Goal: Task Accomplishment & Management: Manage account settings

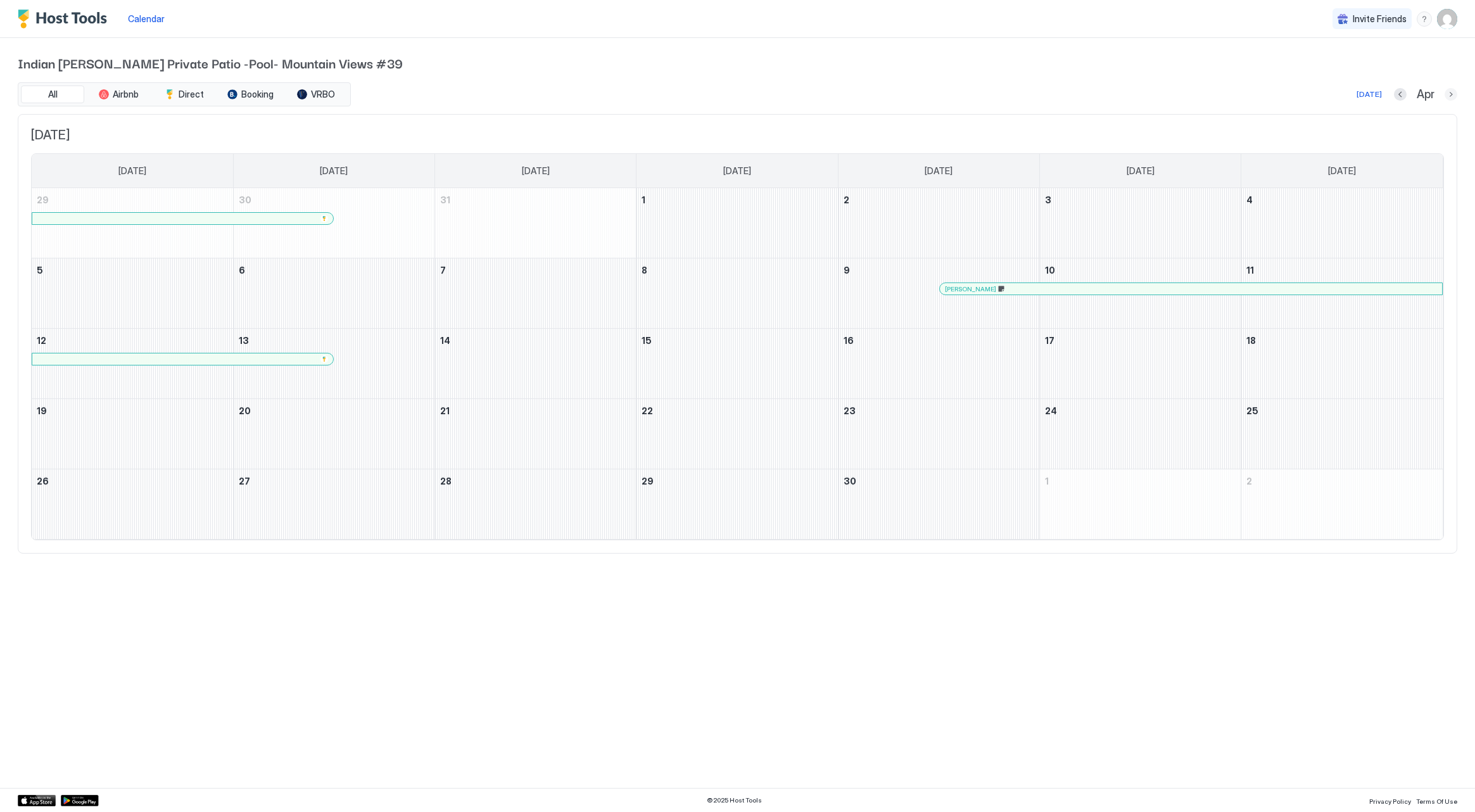
click at [1452, 95] on button "Next month" at bounding box center [1451, 94] width 12 height 12
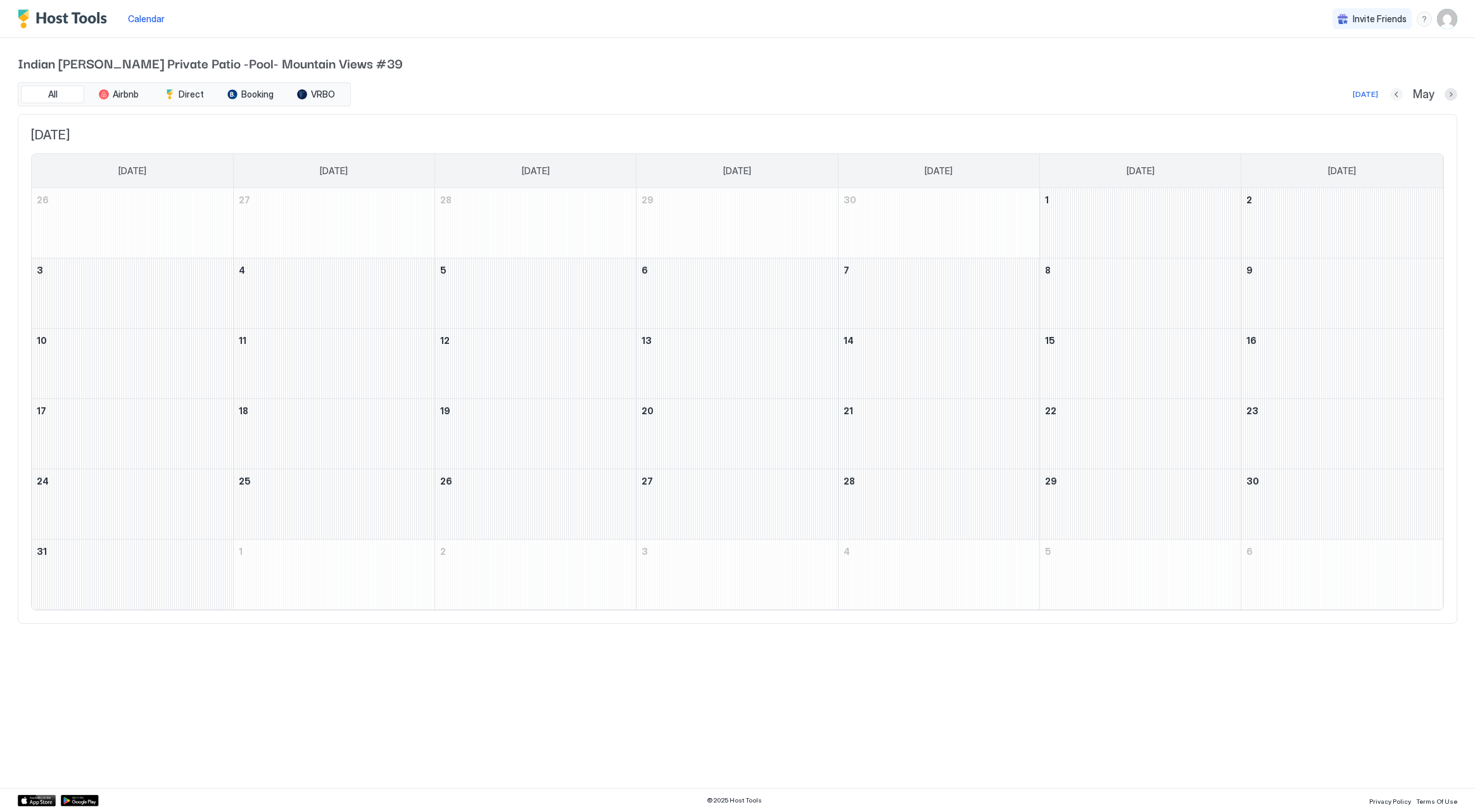
click at [1397, 97] on button "Previous month" at bounding box center [1396, 94] width 12 height 12
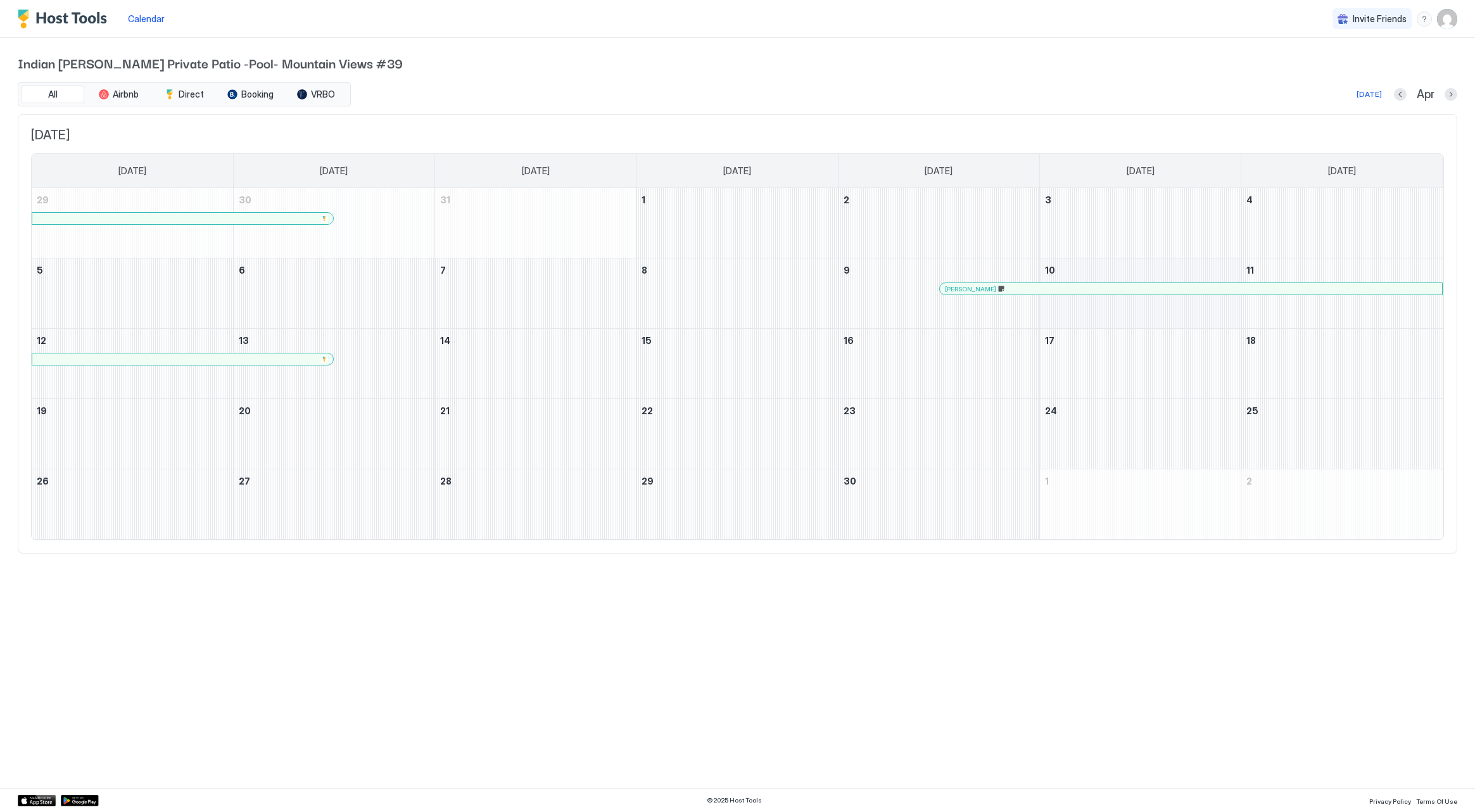
click at [1024, 285] on div at bounding box center [1024, 288] width 10 height 10
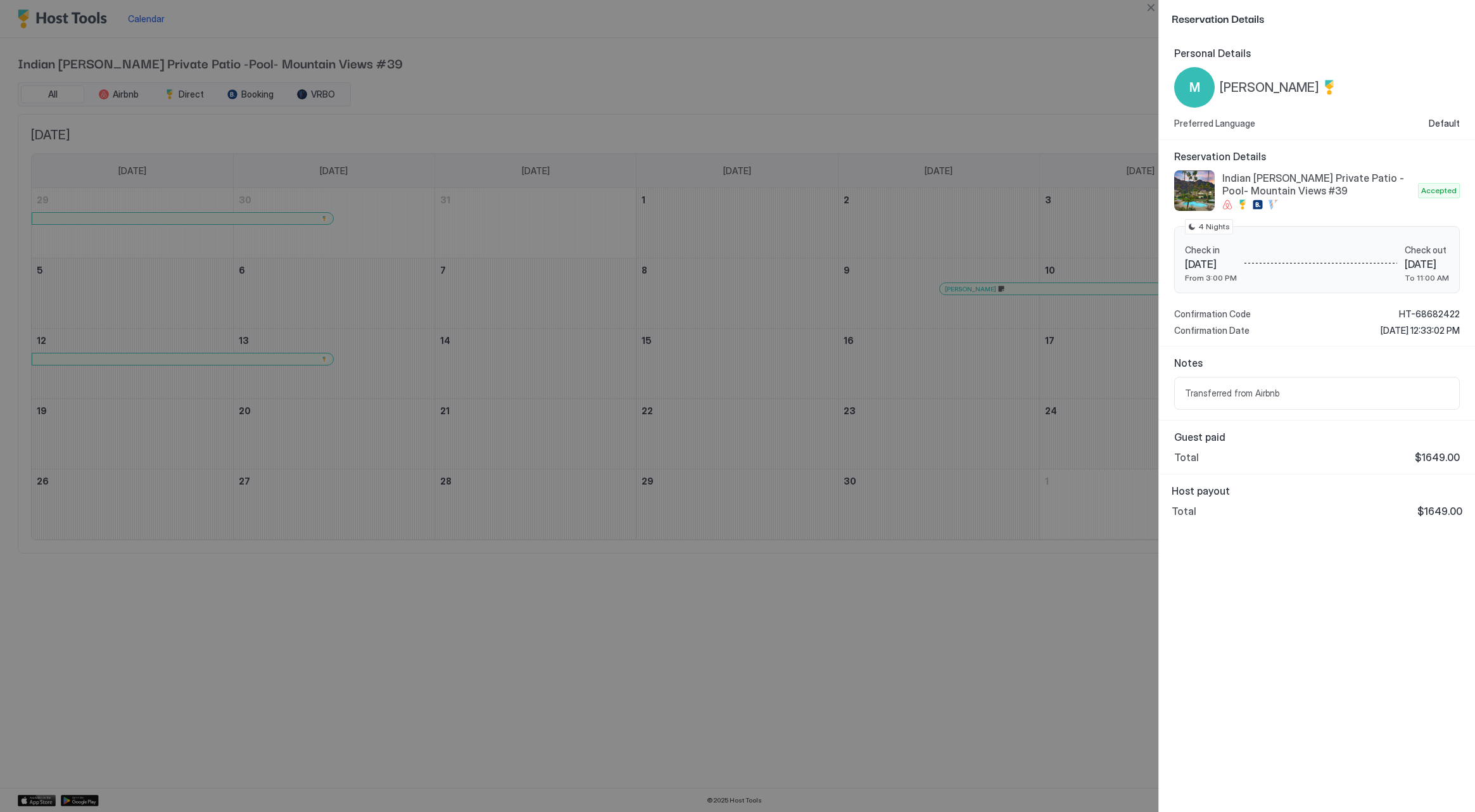
click at [1090, 92] on div at bounding box center [737, 406] width 1475 height 812
click at [1022, 295] on div at bounding box center [737, 406] width 1475 height 812
click at [1021, 291] on div at bounding box center [737, 406] width 1475 height 812
click at [1152, 10] on button "Close" at bounding box center [1151, 8] width 15 height 15
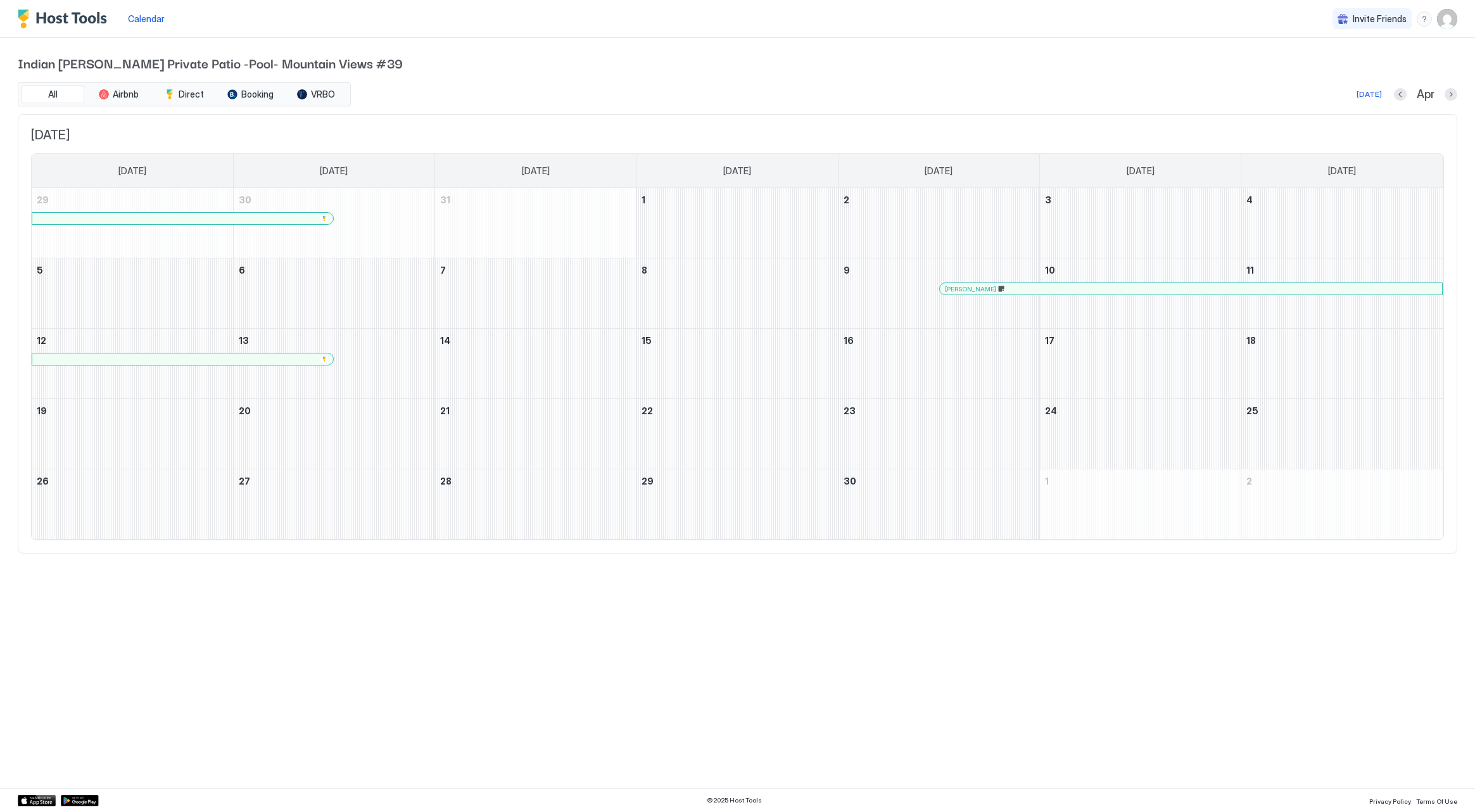
click at [1053, 286] on div at bounding box center [1053, 288] width 10 height 10
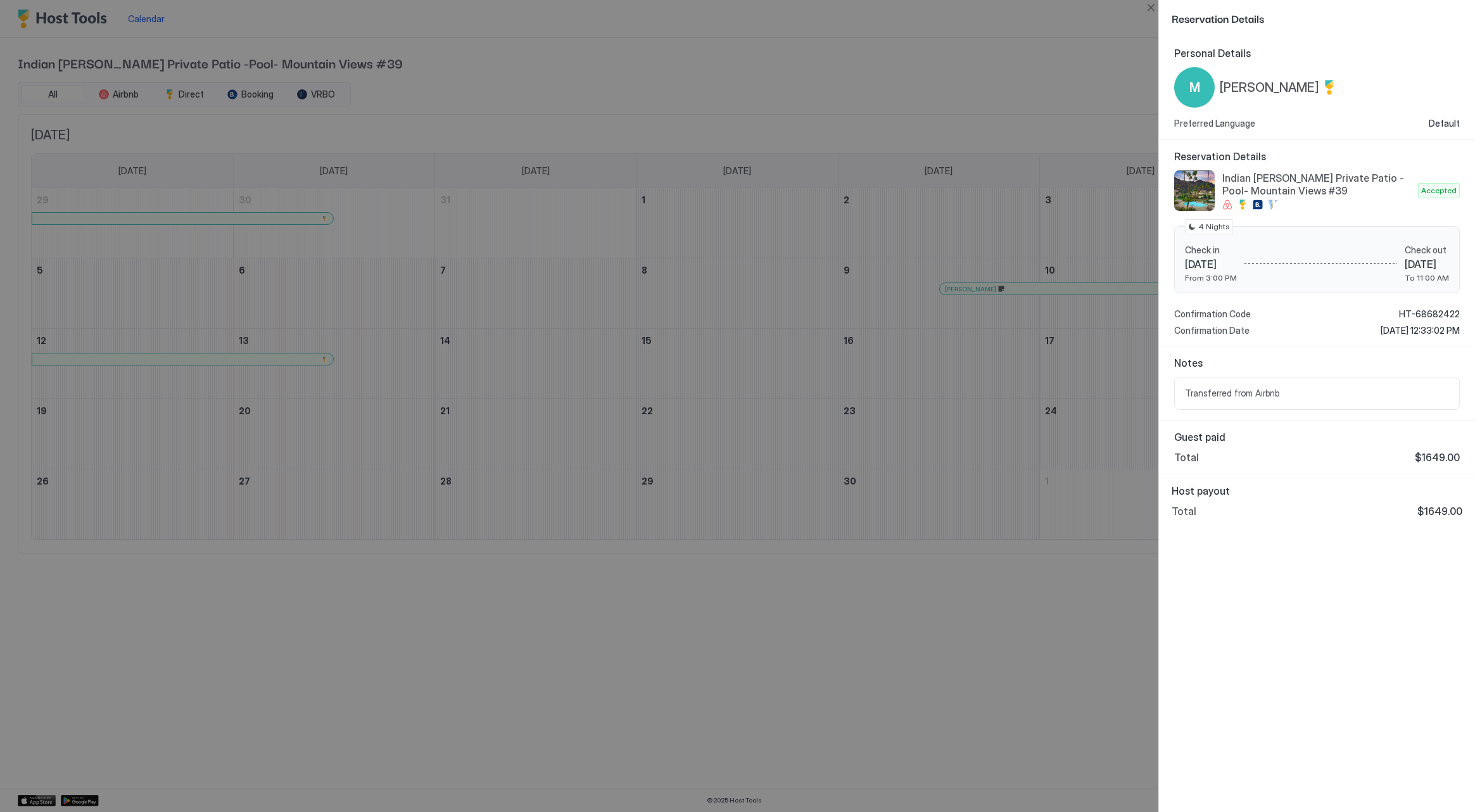
click at [964, 739] on div at bounding box center [737, 406] width 1475 height 812
click at [814, 59] on div at bounding box center [737, 406] width 1475 height 812
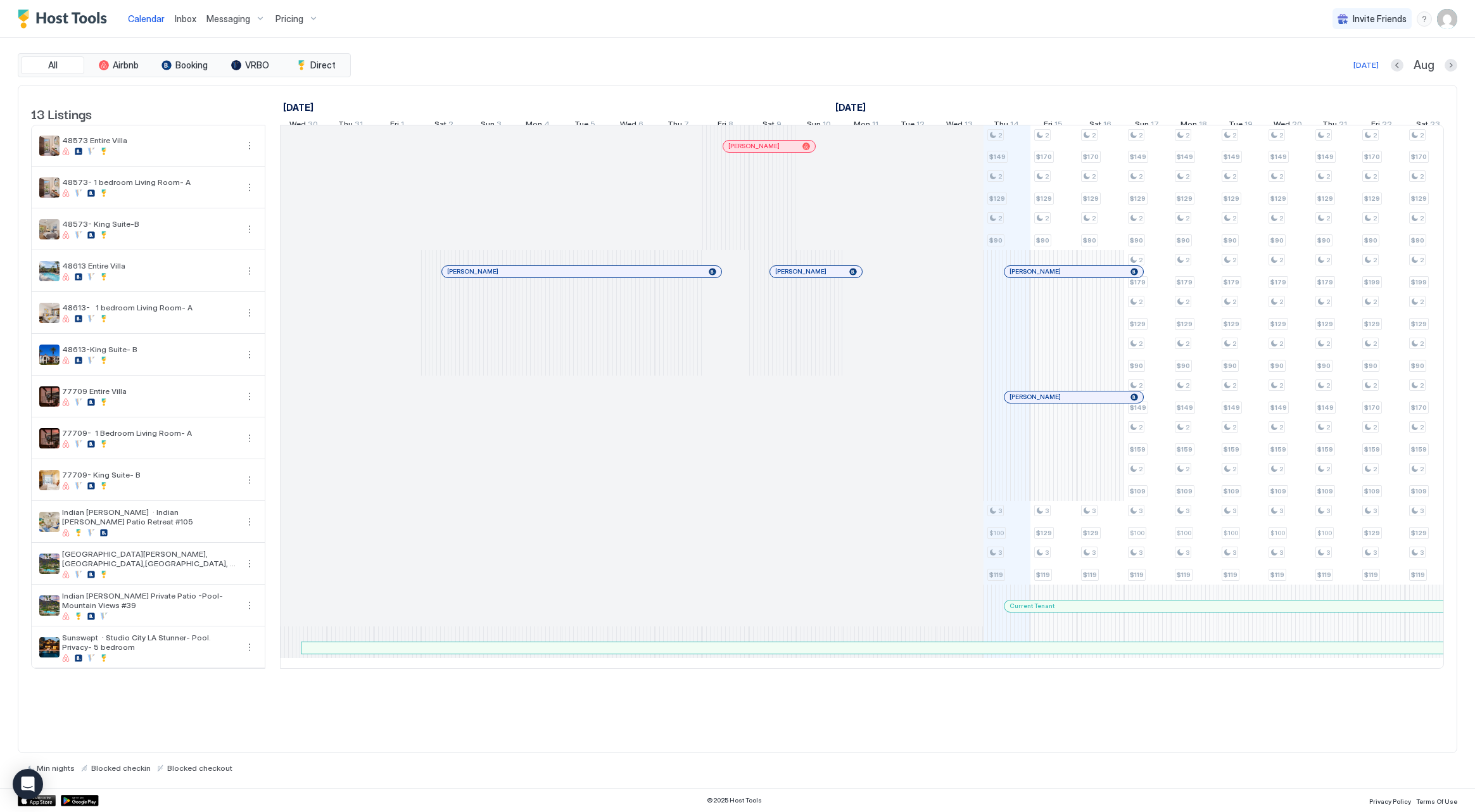
click at [288, 16] on span "Pricing" at bounding box center [289, 19] width 28 height 11
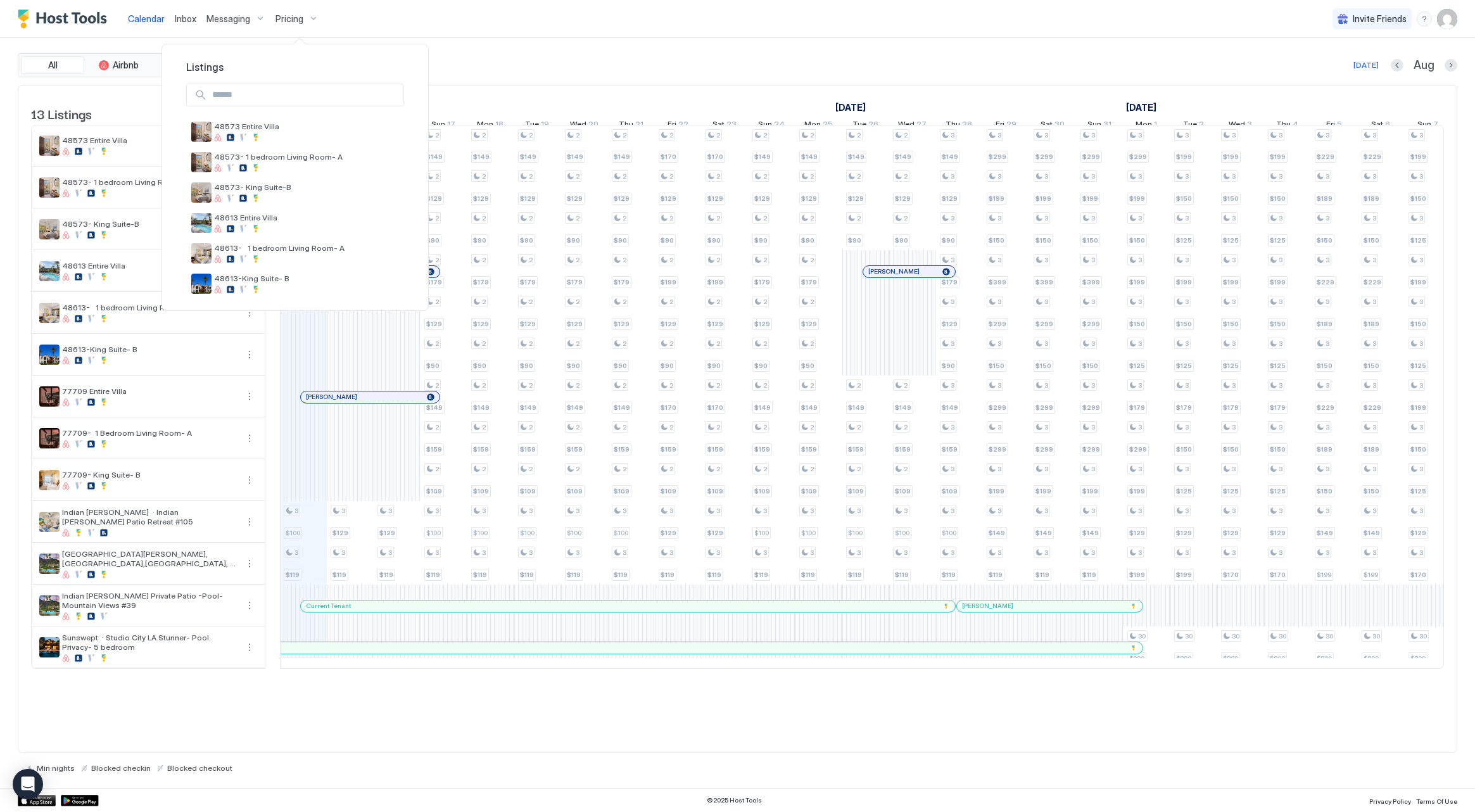
click at [1449, 68] on div at bounding box center [737, 406] width 1475 height 812
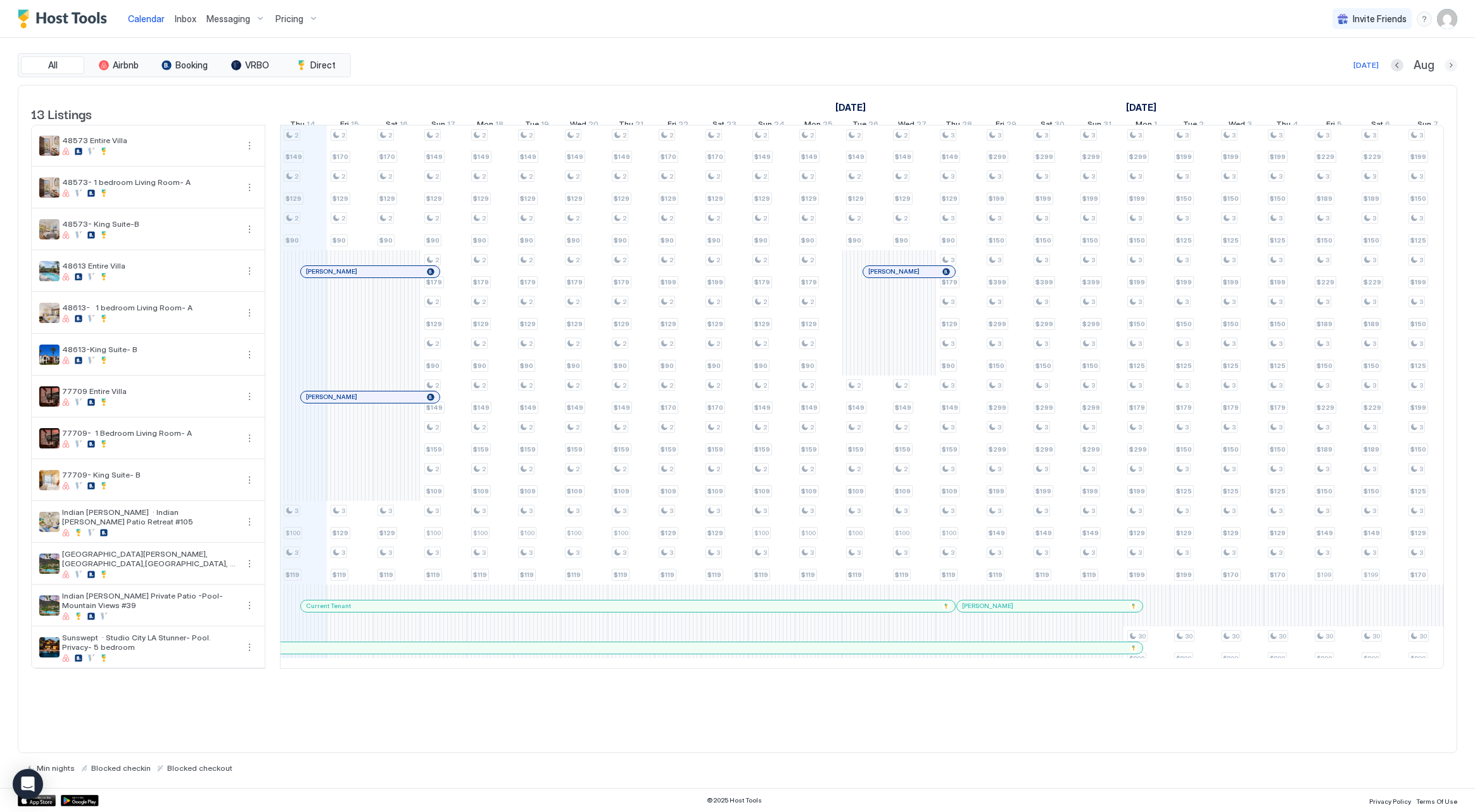
click at [1449, 66] on button "Next month" at bounding box center [1451, 65] width 12 height 12
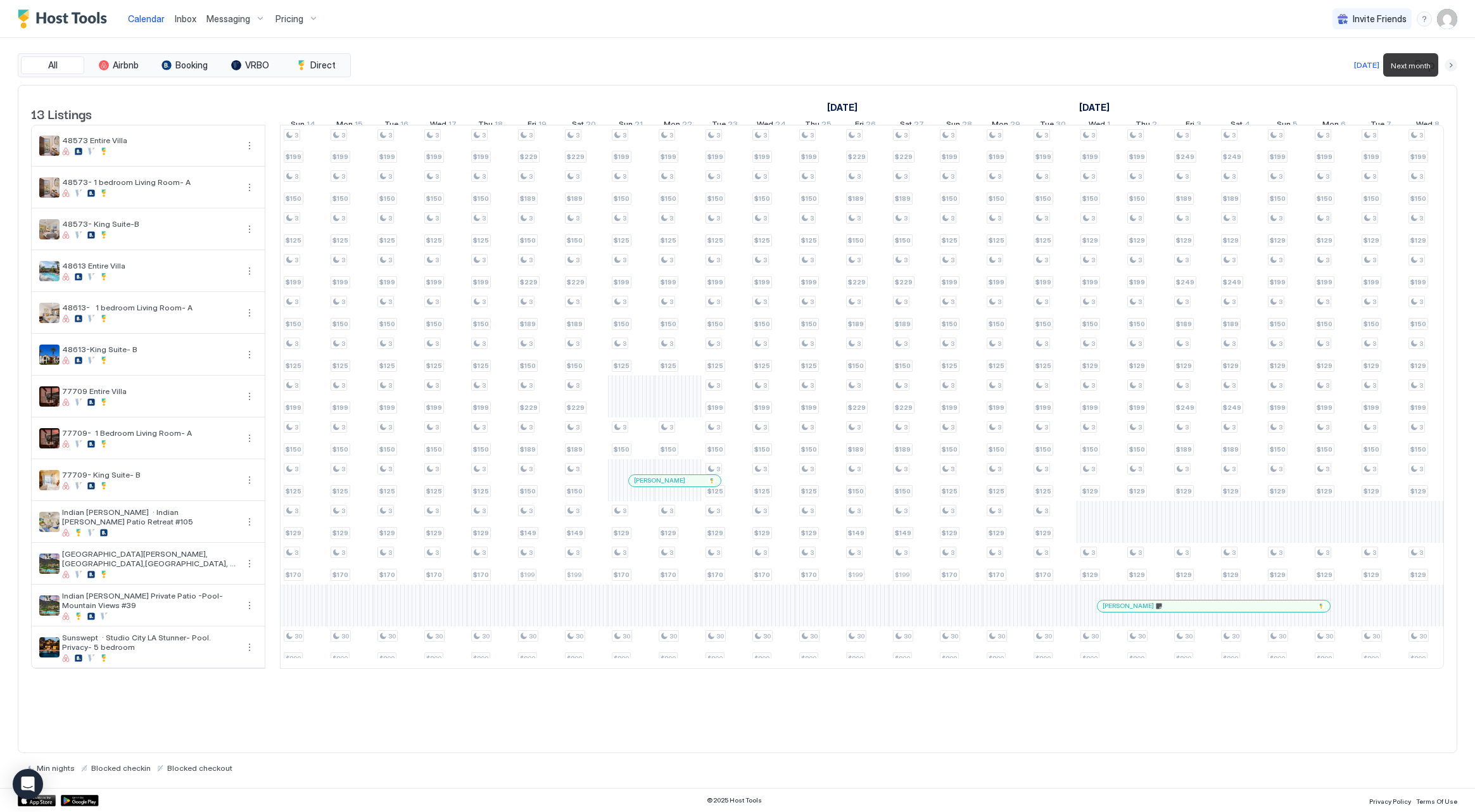
click at [1449, 66] on button "Next month" at bounding box center [1451, 65] width 12 height 12
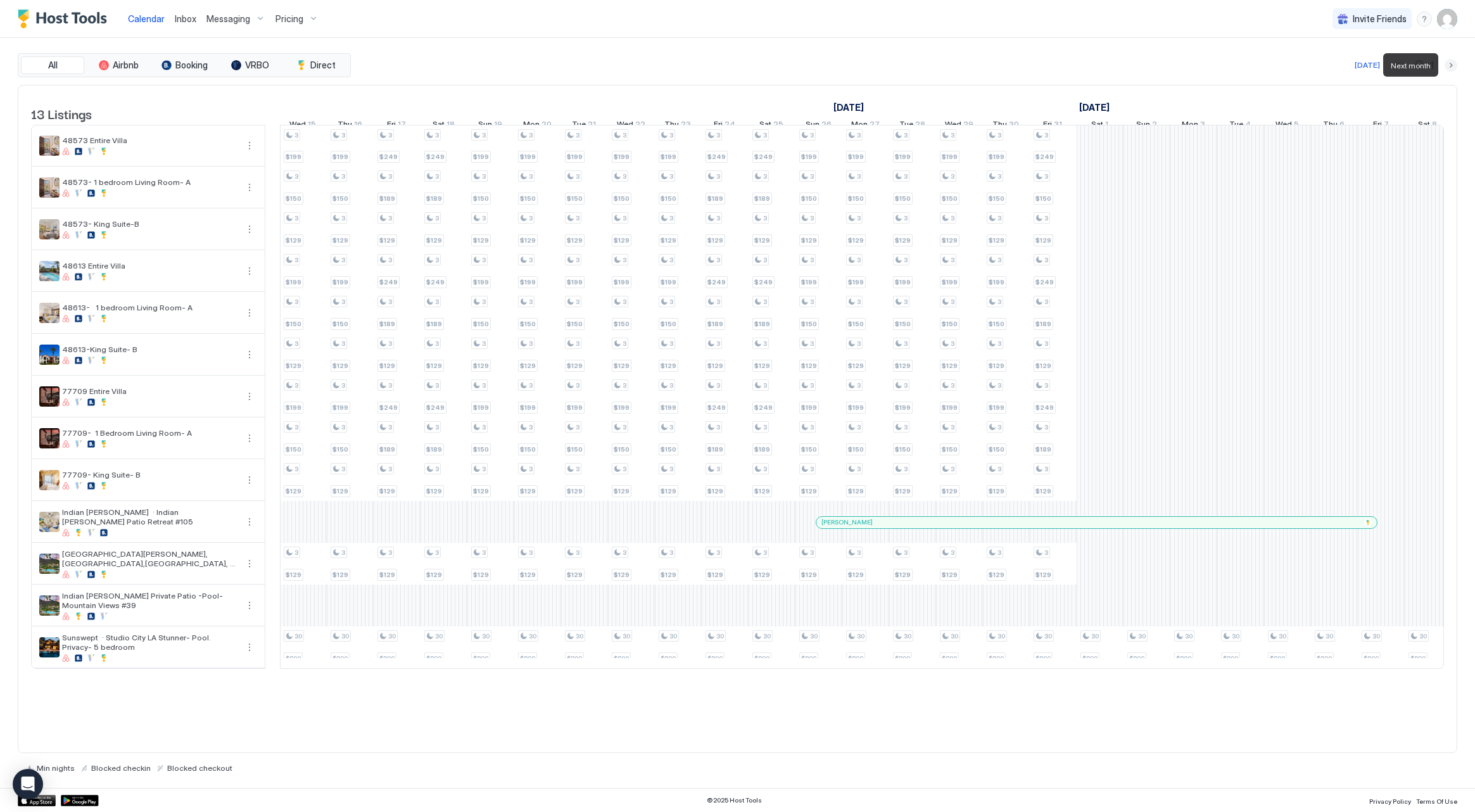
click at [1449, 66] on button "Next month" at bounding box center [1451, 65] width 12 height 12
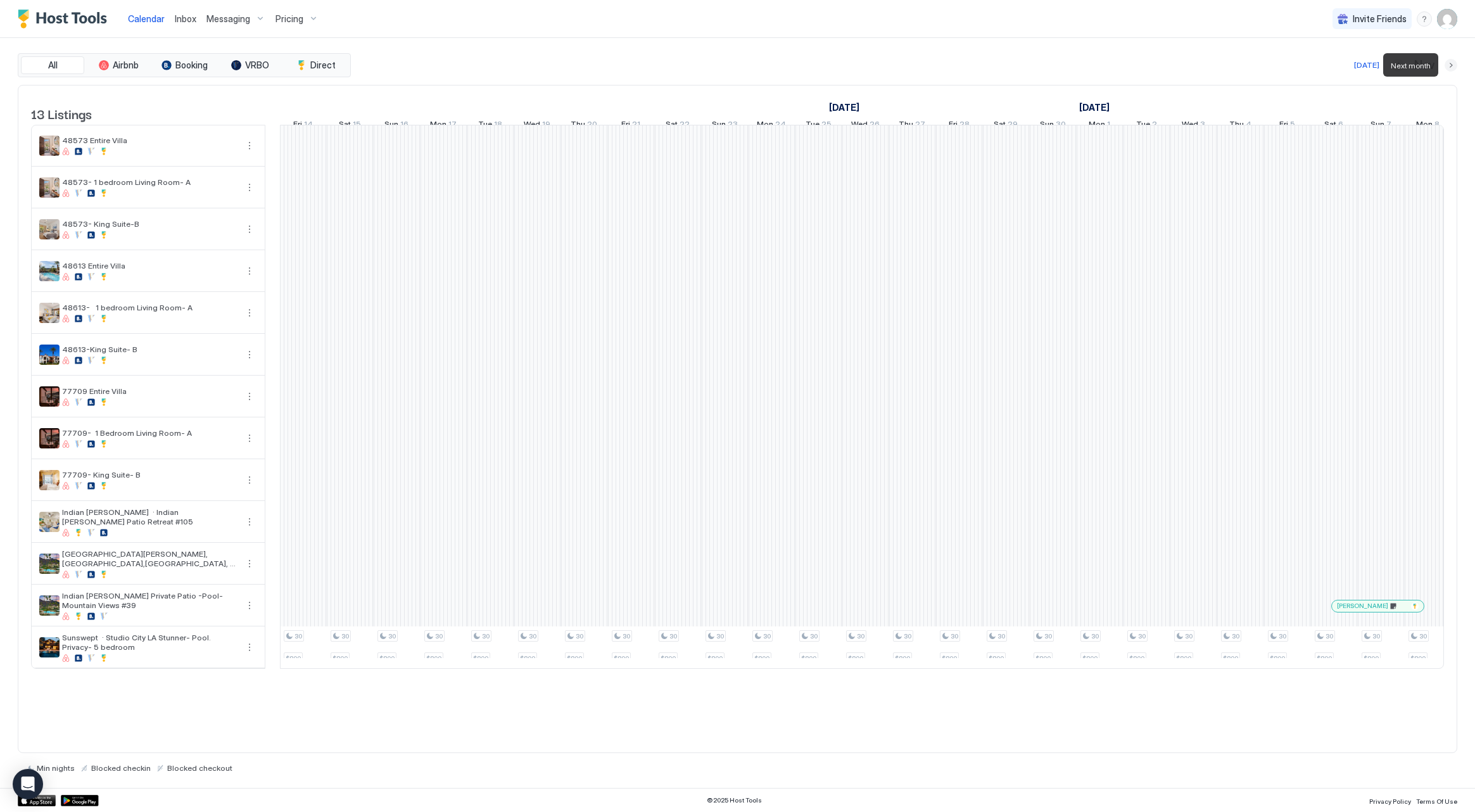
click at [1449, 66] on button "Next month" at bounding box center [1451, 65] width 12 height 12
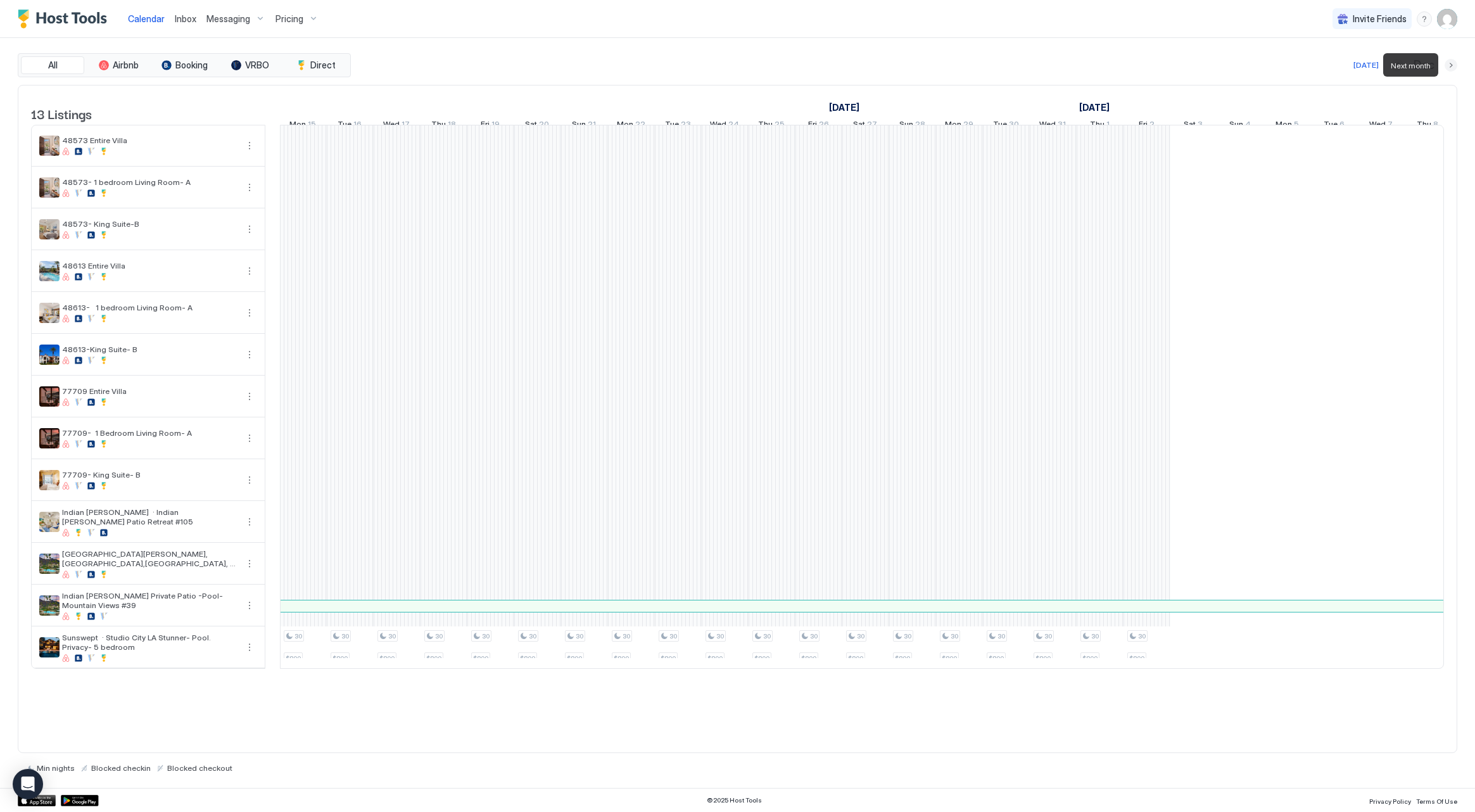
click at [1449, 66] on button "Next month" at bounding box center [1451, 65] width 12 height 12
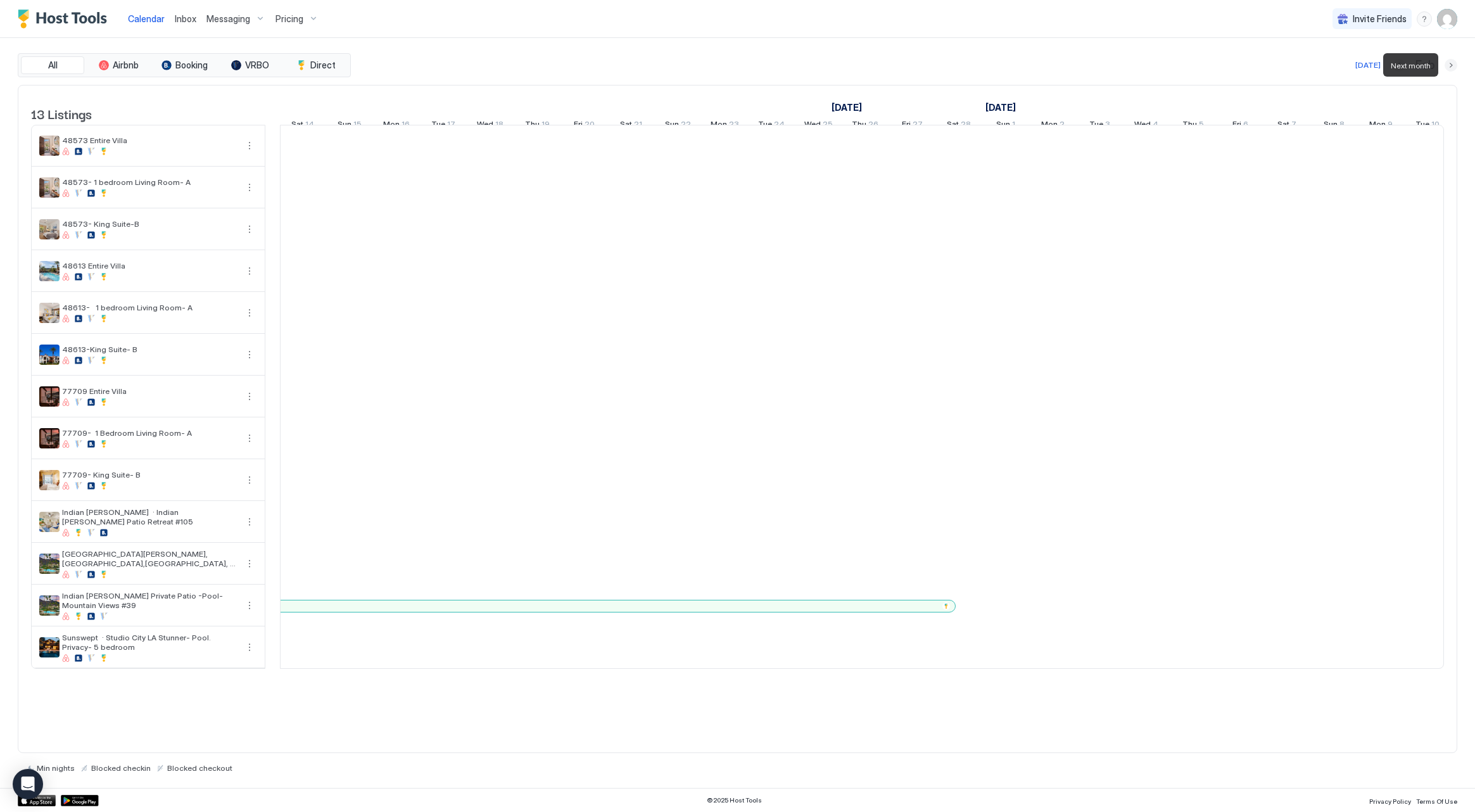
click at [1449, 66] on button "Next month" at bounding box center [1451, 65] width 12 height 12
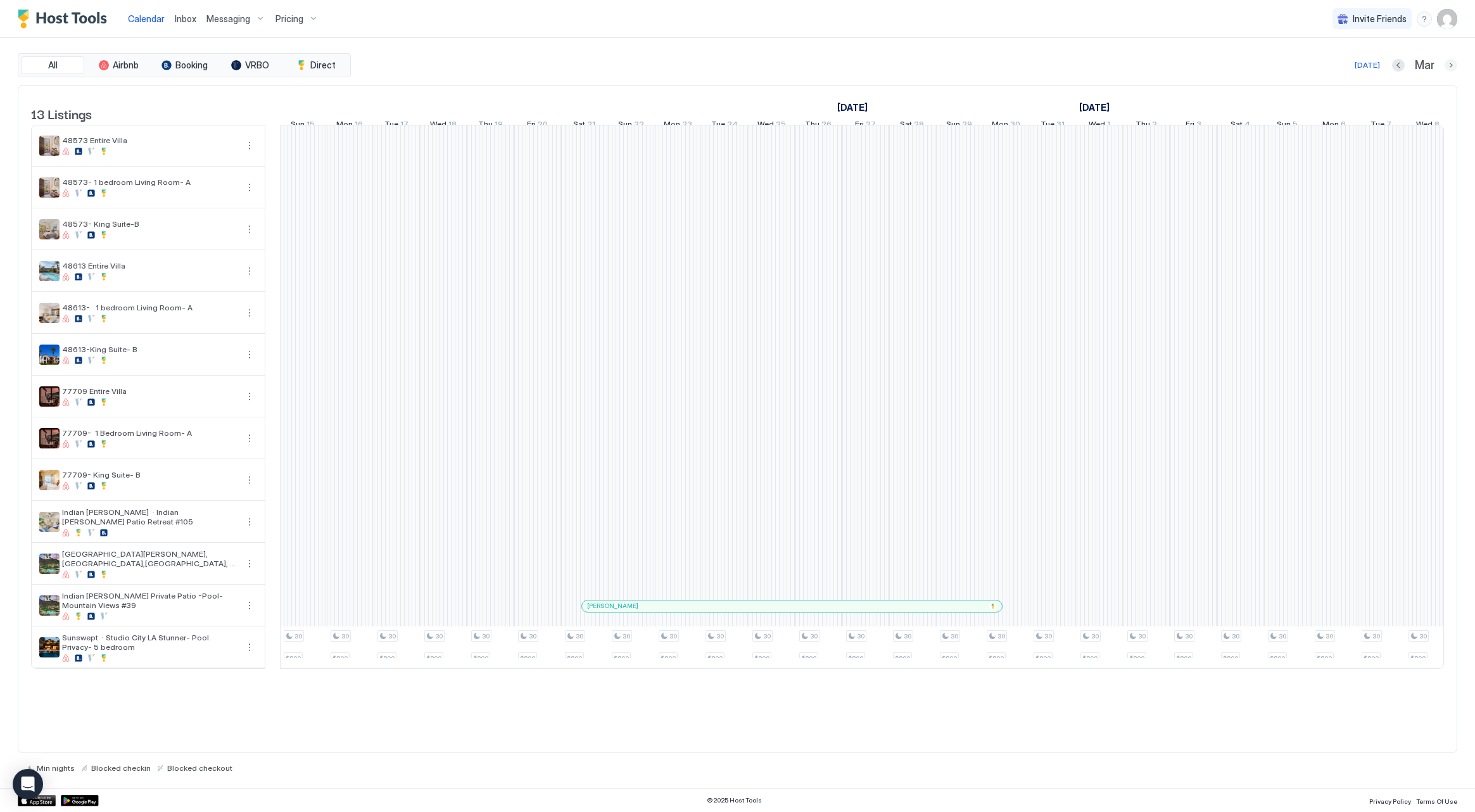
click at [1450, 61] on button "Next month" at bounding box center [1451, 65] width 12 height 12
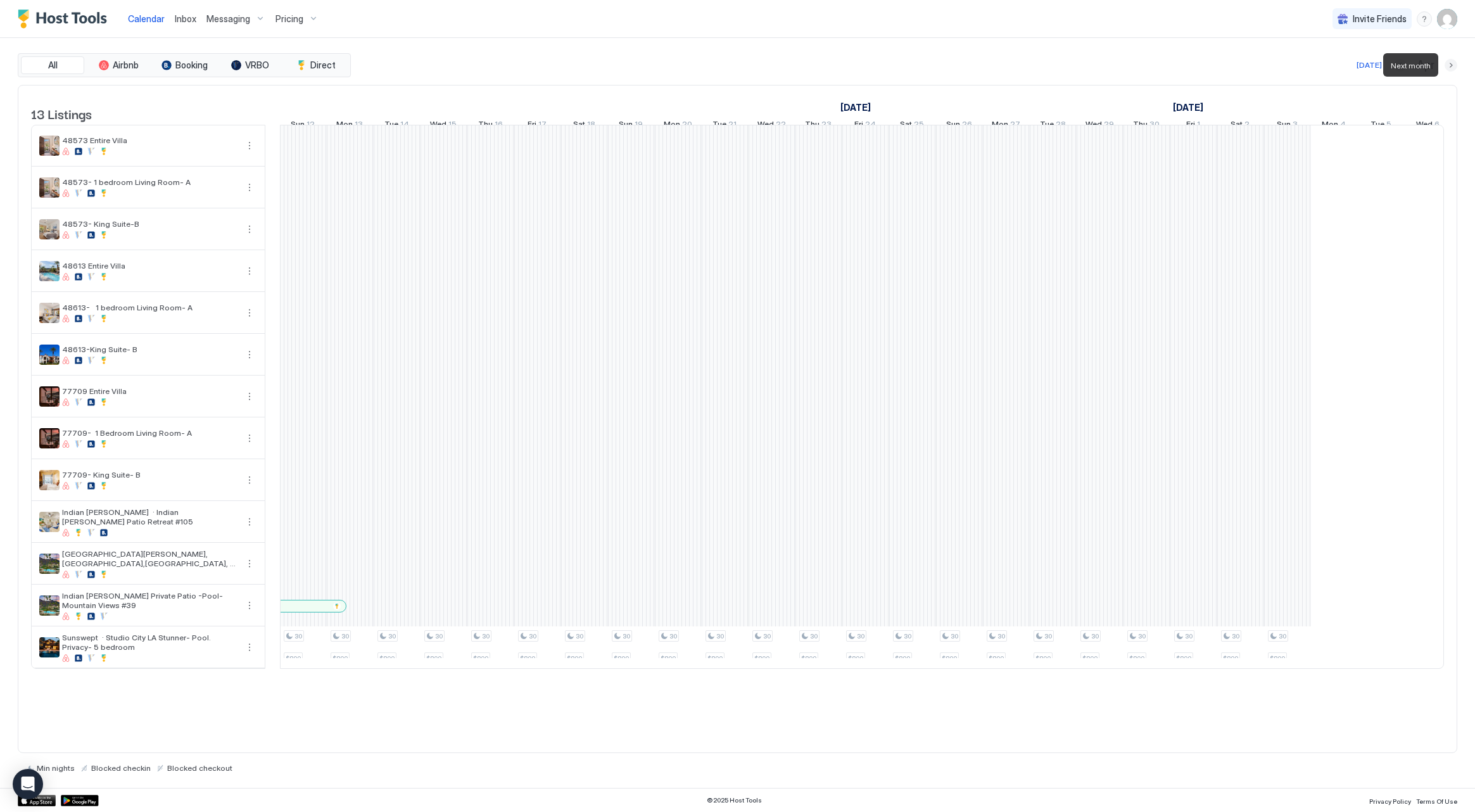
click at [1450, 61] on button "Next month" at bounding box center [1451, 65] width 12 height 12
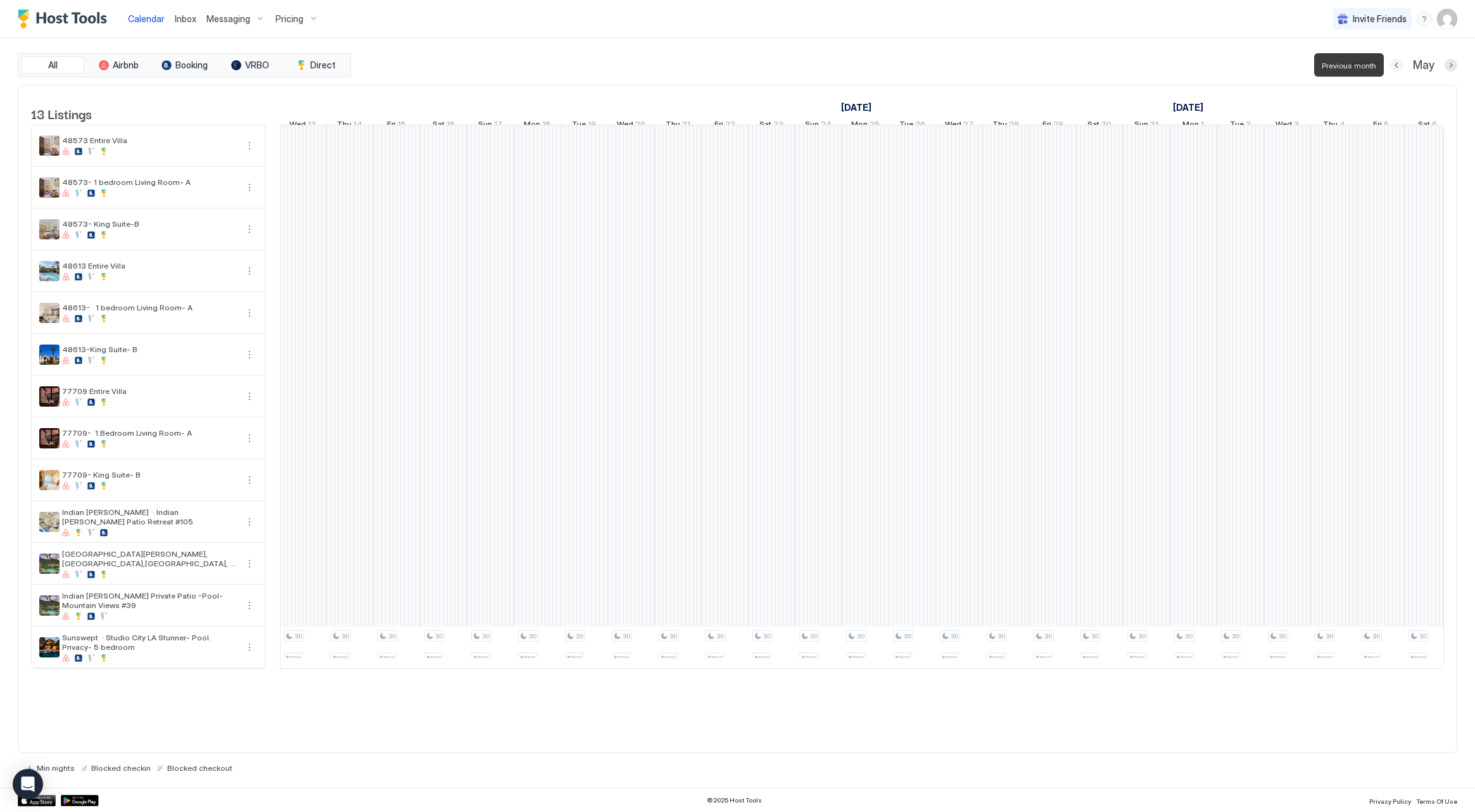
click at [1396, 67] on button "Previous month" at bounding box center [1396, 65] width 12 height 12
click at [292, 612] on div "[PERSON_NAME]" at bounding box center [254, 605] width 186 height 11
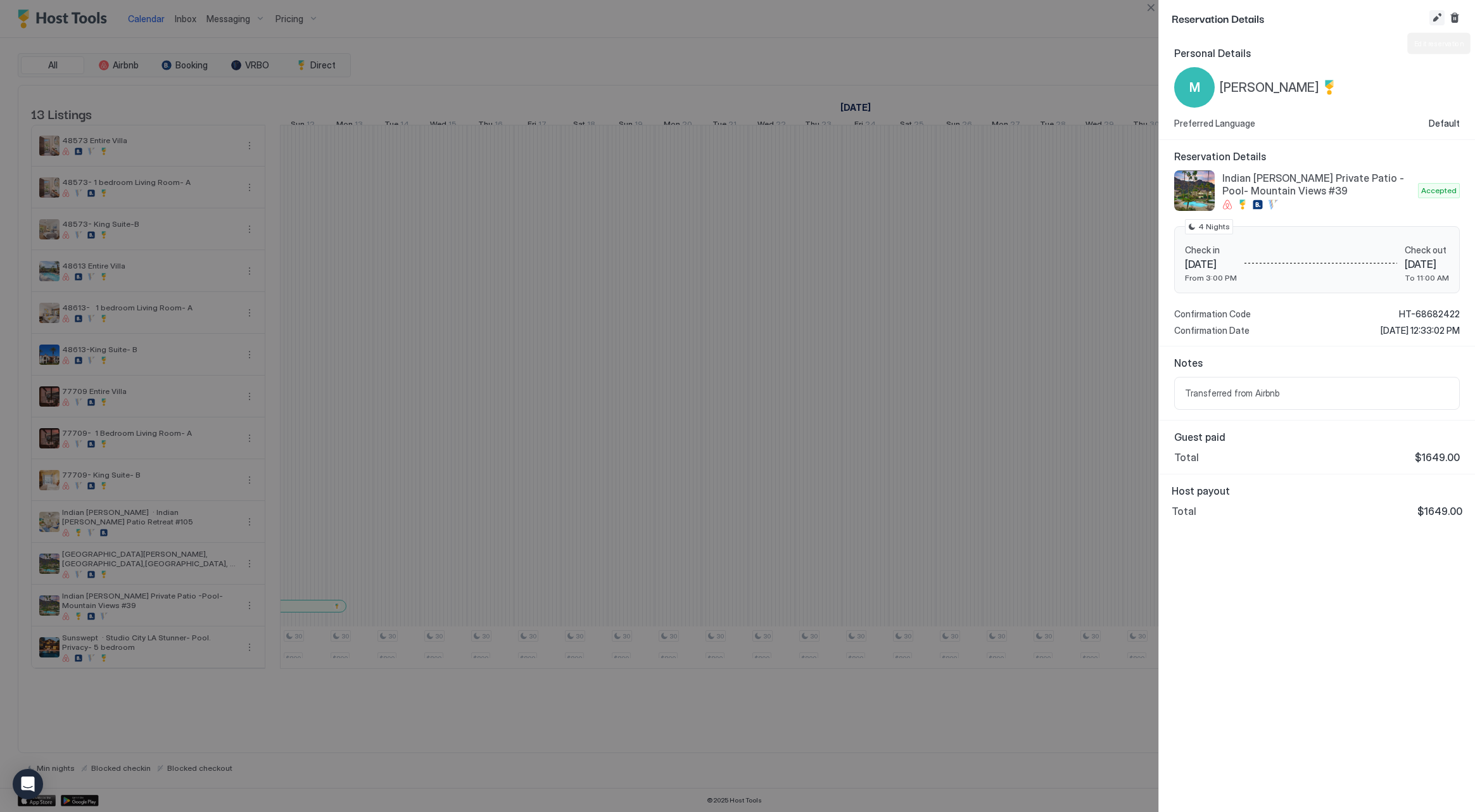
click at [1439, 22] on button "Edit reservation" at bounding box center [1437, 18] width 15 height 15
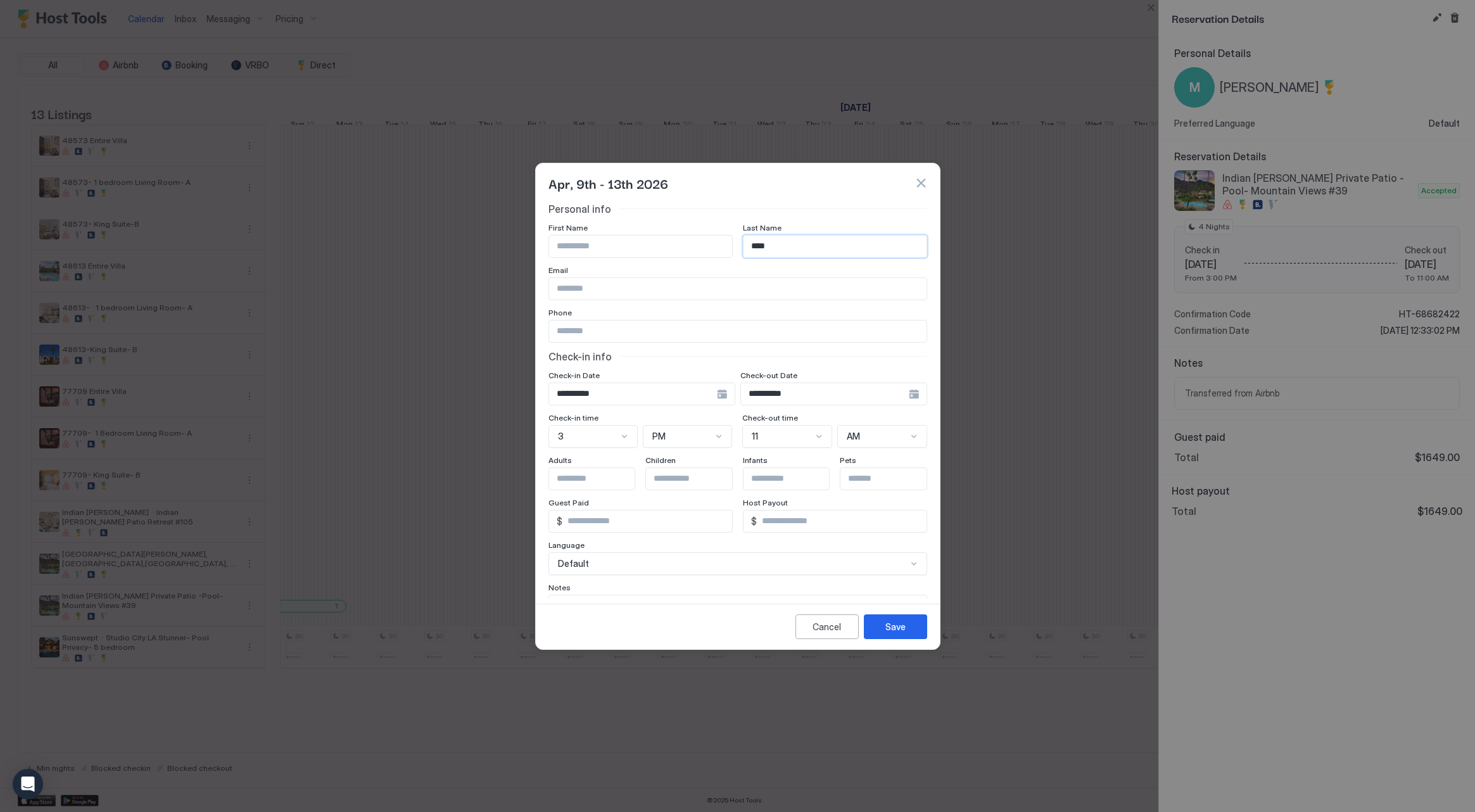
type input "****"
type input "**********"
type input "****"
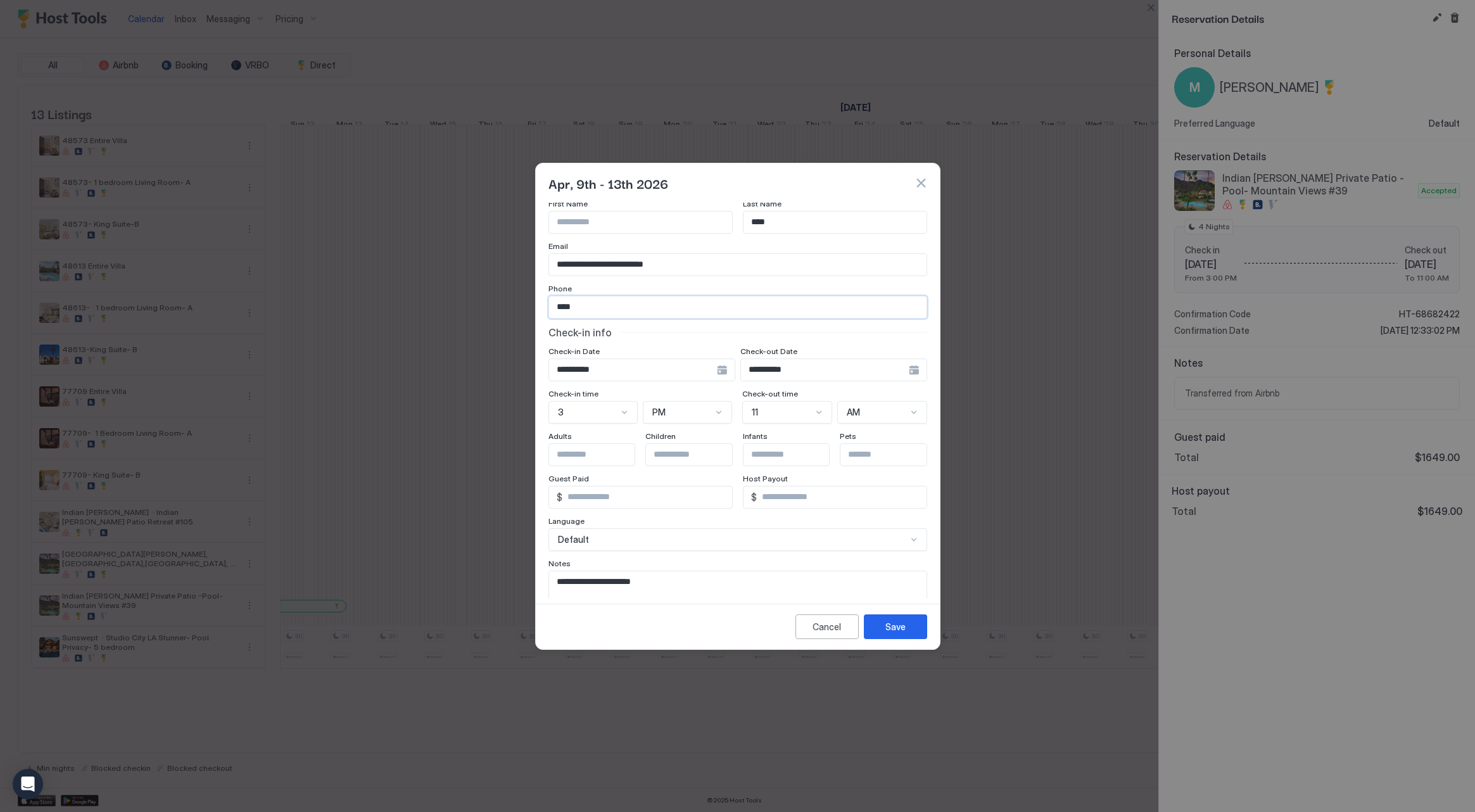
drag, startPoint x: 573, startPoint y: 304, endPoint x: 546, endPoint y: 302, distance: 27.1
click at [546, 302] on div "**********" at bounding box center [738, 401] width 404 height 396
paste input "**********"
type input "**********"
click at [900, 627] on div "Save" at bounding box center [896, 626] width 21 height 13
